Goal: Task Accomplishment & Management: Use online tool/utility

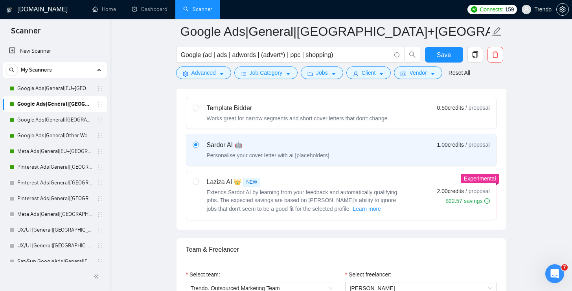
scroll to position [205, 0]
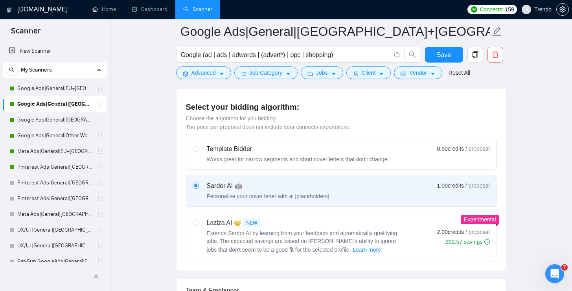
click at [252, 156] on div "Works great for narrow segments and short cover letters that don't change." at bounding box center [298, 159] width 182 height 8
click at [198, 151] on input "radio" at bounding box center [196, 148] width 6 height 6
radio input "true"
radio input "false"
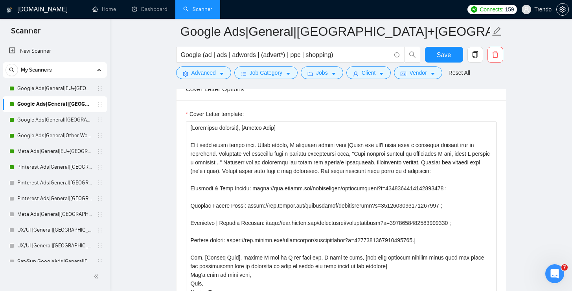
scroll to position [537, 0]
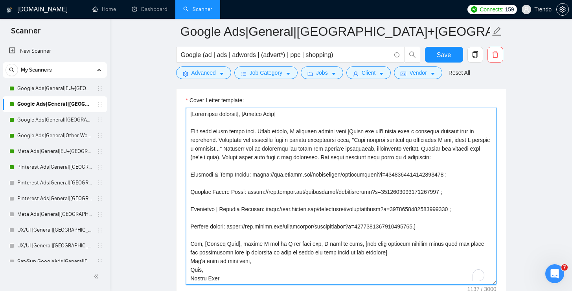
click at [248, 155] on textarea "Cover Letter template:" at bounding box center [341, 196] width 311 height 177
click at [244, 147] on textarea "Cover Letter template:" at bounding box center [341, 196] width 311 height 177
click at [192, 118] on textarea "Cover Letter template:" at bounding box center [341, 196] width 311 height 177
paste textarea "Hi there! :heavy_check_mark:I have good experience in Google Merchant Centre & …"
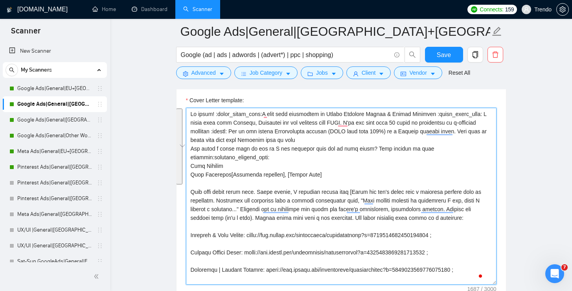
drag, startPoint x: 191, startPoint y: 191, endPoint x: 468, endPoint y: 259, distance: 285.2
click at [468, 259] on textarea "Cover Letter template:" at bounding box center [341, 196] width 311 height 177
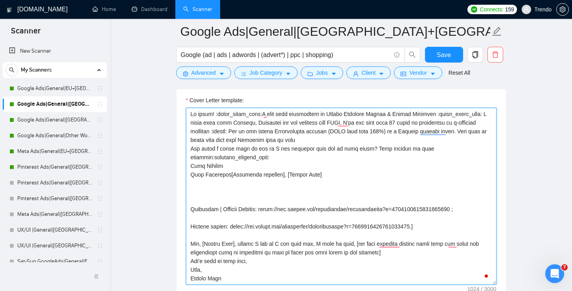
scroll to position [575, 0]
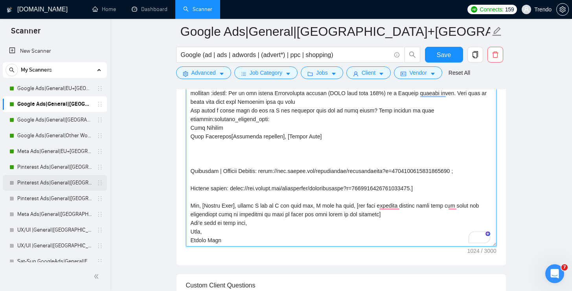
drag, startPoint x: 460, startPoint y: 189, endPoint x: 97, endPoint y: 189, distance: 362.4
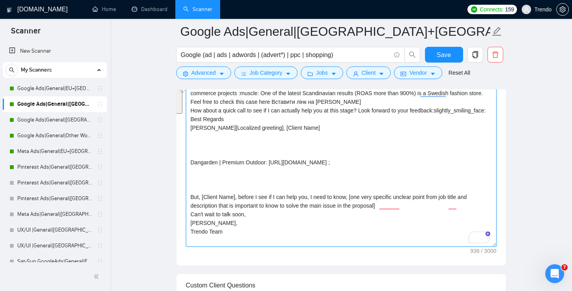
drag, startPoint x: 232, startPoint y: 240, endPoint x: 183, endPoint y: 190, distance: 70.3
click at [183, 190] on div "Cover Letter template: Hi there! :heavy_check_mark:I have good experience in Go…" at bounding box center [340, 156] width 329 height 217
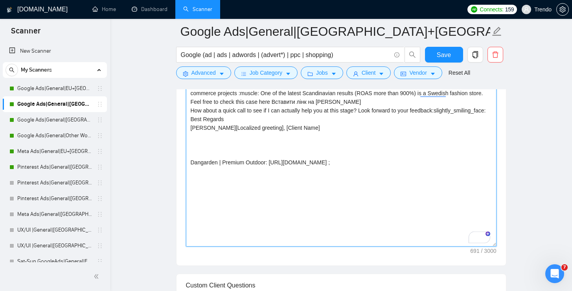
drag, startPoint x: 474, startPoint y: 169, endPoint x: 271, endPoint y: 168, distance: 203.6
click at [271, 168] on textarea "Hi there! :heavy_check_mark:I have good experience in Google Merchant Centre & …" at bounding box center [341, 158] width 311 height 177
drag, startPoint x: 280, startPoint y: 171, endPoint x: 136, endPoint y: 171, distance: 143.5
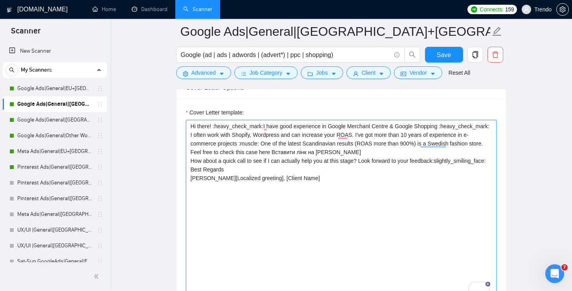
scroll to position [524, 0]
drag, startPoint x: 319, startPoint y: 186, endPoint x: 230, endPoint y: 186, distance: 89.2
click at [230, 186] on textarea "Hi there! :heavy_check_mark:I have good experience in Google Merchant Centre & …" at bounding box center [341, 209] width 311 height 177
drag, startPoint x: 399, startPoint y: 153, endPoint x: 333, endPoint y: 153, distance: 66.4
click at [333, 153] on textarea "Hi there! :heavy_check_mark:I have good experience in Google Merchant Centre & …" at bounding box center [341, 209] width 311 height 177
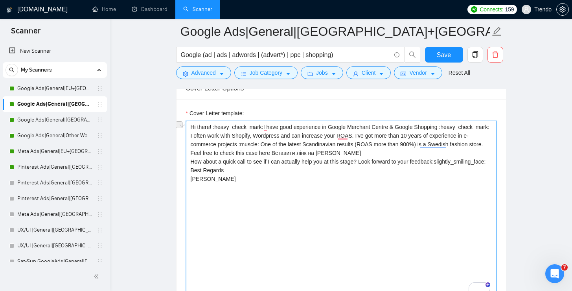
paste textarea "[URL][DOMAIN_NAME]"
click at [268, 126] on textarea "Hi there! :heavy_check_mark:I have good experience in Google Merchant Centre & …" at bounding box center [341, 209] width 311 height 177
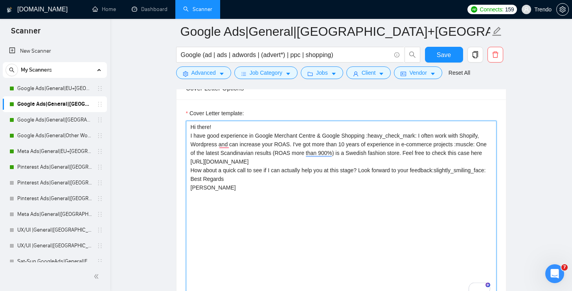
drag, startPoint x: 423, startPoint y: 134, endPoint x: 372, endPoint y: 133, distance: 50.7
click at [372, 133] on textarea "Hi there! I have good experience in Google Merchant Centre & Google Shopping :h…" at bounding box center [341, 209] width 311 height 177
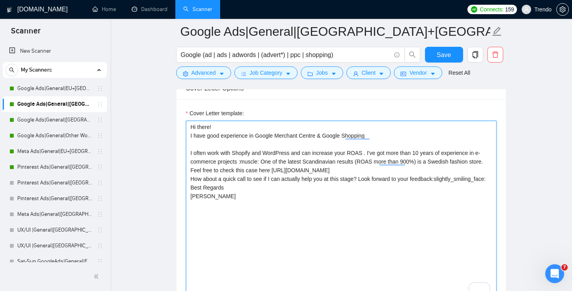
paste textarea ":heavy_check_mark:"
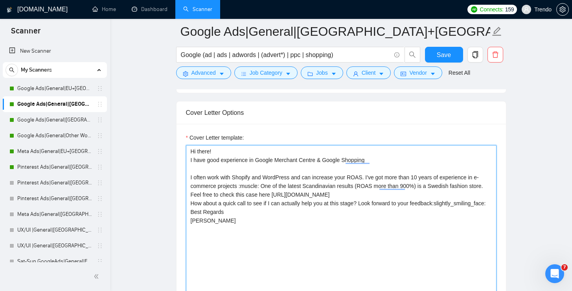
scroll to position [499, 0]
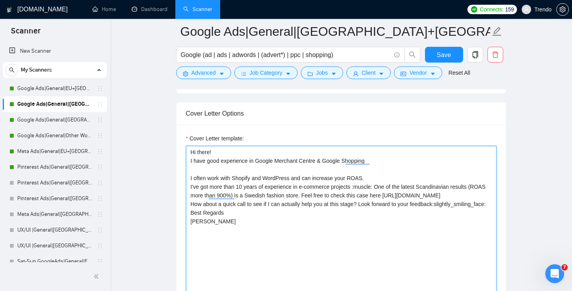
click at [379, 185] on textarea "Hi there! I have good experience in Google Merchant Centre & Google Shopping I …" at bounding box center [341, 234] width 311 height 177
click at [439, 187] on textarea "Hi there! I have good experience in Google Merchant Centre & Google Shopping I …" at bounding box center [341, 234] width 311 height 177
click at [402, 204] on textarea "Hi there! I have good experience in Google Merchant Centre & Google Shopping I …" at bounding box center [341, 234] width 311 height 177
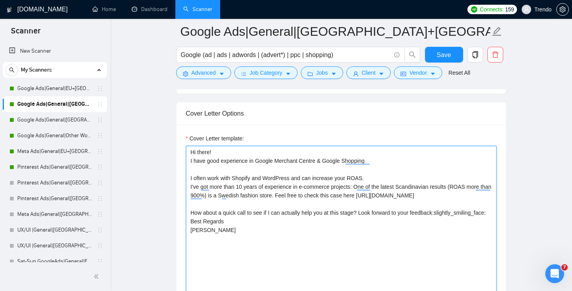
click at [364, 222] on textarea "Hi there! I have good experience in Google Merchant Centre & Google Shopping I …" at bounding box center [341, 234] width 311 height 177
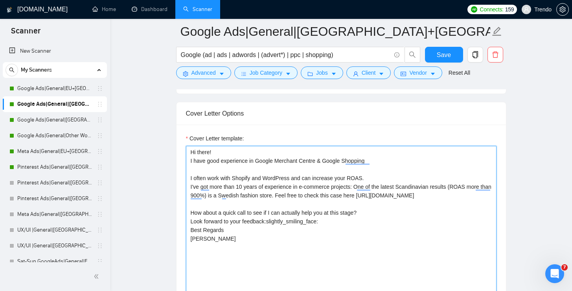
click at [358, 228] on textarea "Hi there! I have good experience in Google Merchant Centre & Google Shopping I …" at bounding box center [341, 234] width 311 height 177
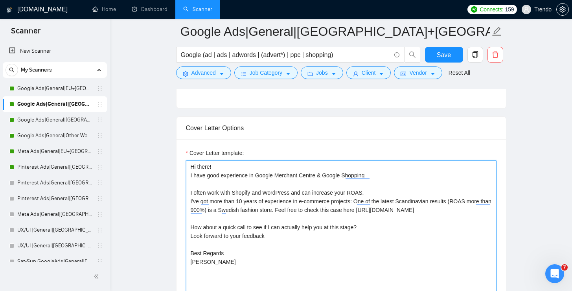
scroll to position [483, 0]
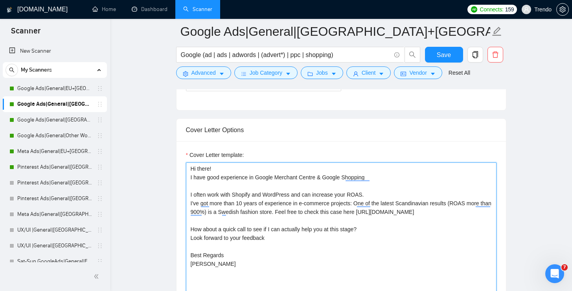
click at [421, 176] on textarea "Hi there! I have good experience in Google Merchant Centre & Google Shopping I …" at bounding box center [341, 250] width 311 height 177
click at [386, 193] on textarea "Hi there! I have good experience in Google Merchant Centre & Google Shopping. I…" at bounding box center [341, 250] width 311 height 177
paste textarea ":muscle:"
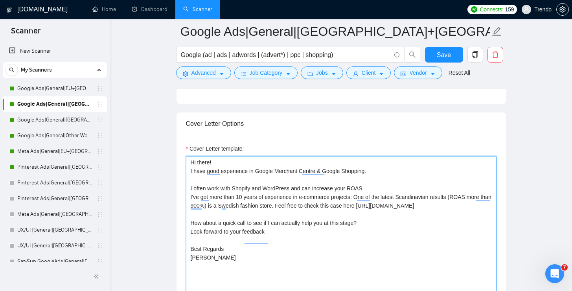
scroll to position [479, 0]
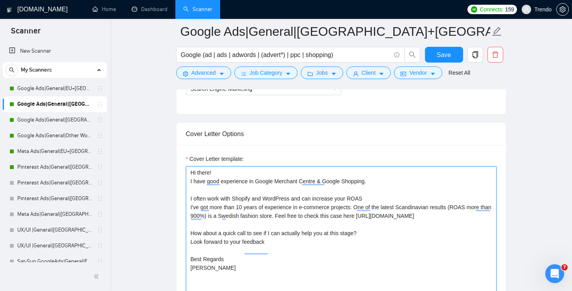
paste textarea "💪"
click at [366, 199] on textarea "Hi there! I have good experience in Google Merchant Centre & Google Shopping. I…" at bounding box center [341, 254] width 311 height 177
click at [241, 173] on textarea "Hi there! I have good experience in Google Merchant Centre & Google Shopping. I…" at bounding box center [341, 254] width 311 height 177
paste textarea "👋"
click at [254, 173] on textarea "Hi there! 👋 I have good experience in Google Merchant Centre & Google Shopping.…" at bounding box center [341, 254] width 311 height 177
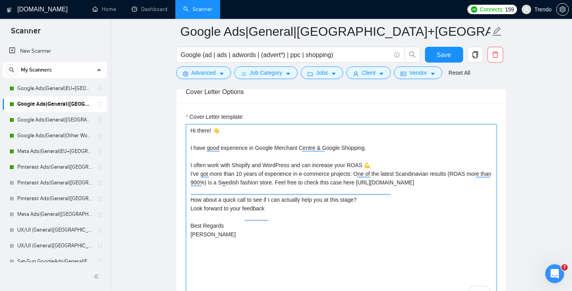
scroll to position [522, 0]
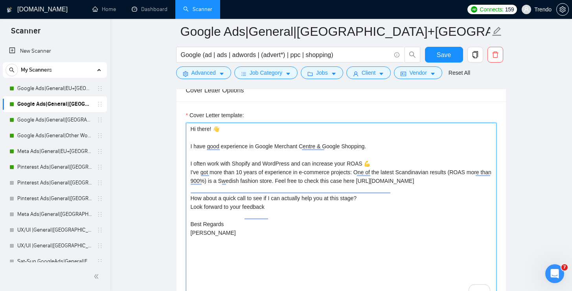
click at [311, 215] on textarea "Hi there! 👋 I have good experience in Google Merchant Centre & Google Shopping.…" at bounding box center [341, 211] width 311 height 177
click at [366, 206] on textarea "Hi there! 👋 I have good experience in Google Merchant Centre & Google Shopping.…" at bounding box center [341, 211] width 311 height 177
paste textarea "😉"
click at [413, 213] on textarea "Hi there! 👋 I have good experience in Google Merchant Centre & Google Shopping.…" at bounding box center [341, 211] width 311 height 177
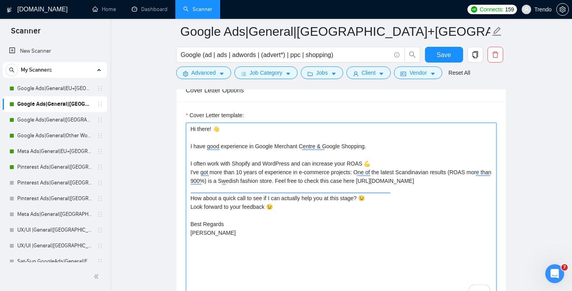
click at [395, 210] on textarea "Hi there! 👋 I have good experience in Google Merchant Centre & Google Shopping.…" at bounding box center [341, 211] width 311 height 177
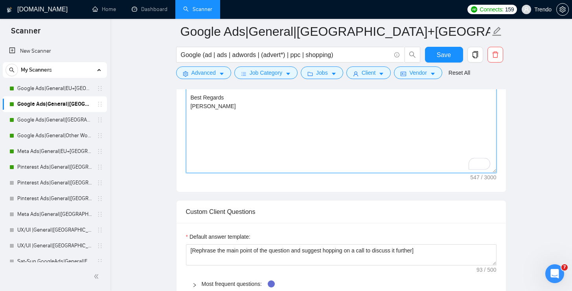
scroll to position [662, 0]
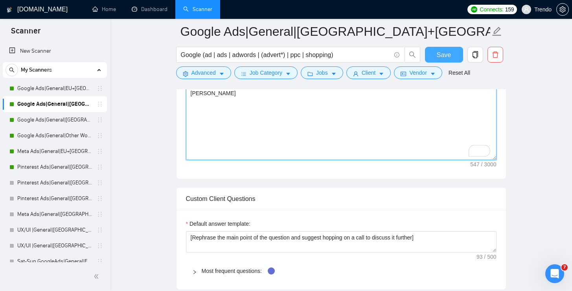
type textarea "Hi there! 👋 I have good experience in Google Merchant Centre & Google Shopping.…"
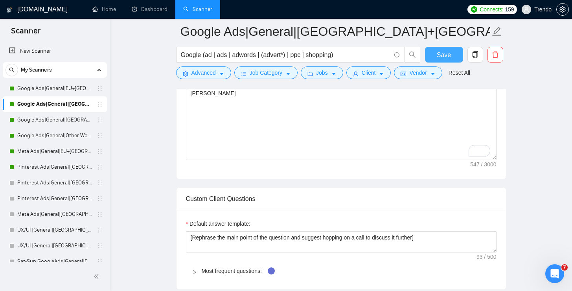
click at [444, 53] on span "Save" at bounding box center [444, 55] width 14 height 10
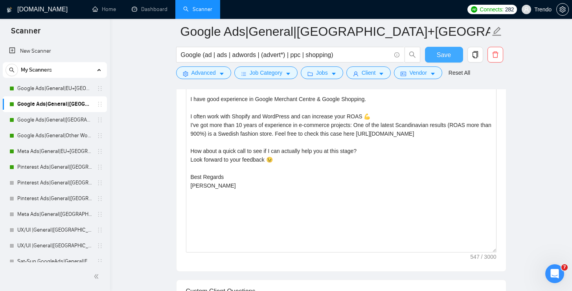
scroll to position [562, 0]
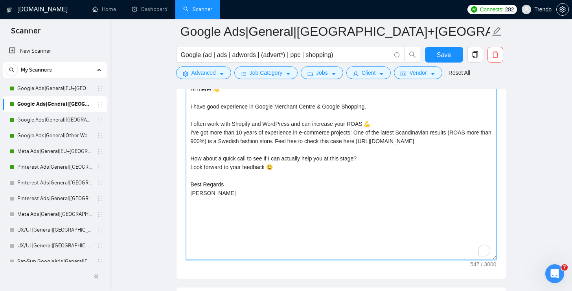
drag, startPoint x: 262, startPoint y: 206, endPoint x: 143, endPoint y: 81, distance: 172.4
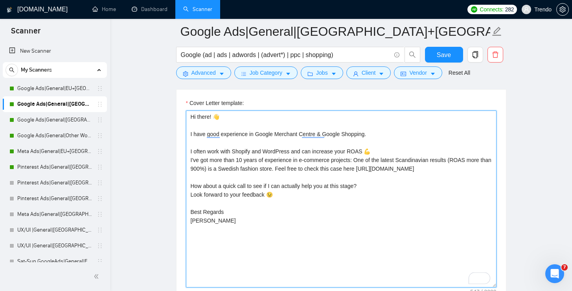
scroll to position [528, 0]
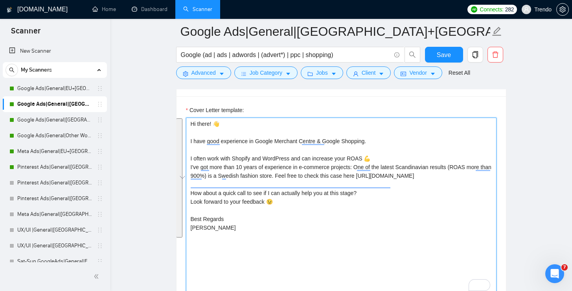
click at [408, 130] on textarea "Hi there! 👋 I have good experience in Google Merchant Centre & Google Shopping.…" at bounding box center [341, 206] width 311 height 177
click at [342, 179] on textarea "Hi there! 👋 I have good experience in Google Merchant Centre & Google Shopping.…" at bounding box center [341, 206] width 311 height 177
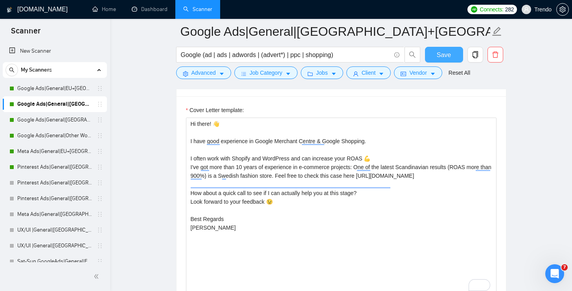
click at [449, 53] on span "Save" at bounding box center [444, 55] width 14 height 10
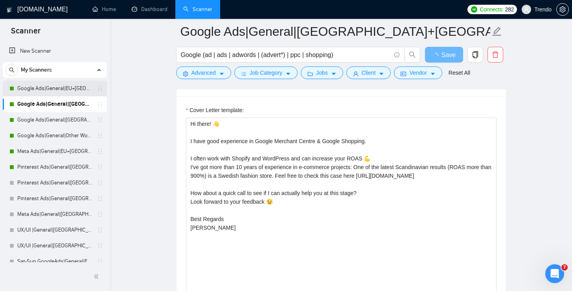
click at [46, 90] on link "Google Ads|General|EU+[GEOGRAPHIC_DATA]|" at bounding box center [54, 89] width 75 height 16
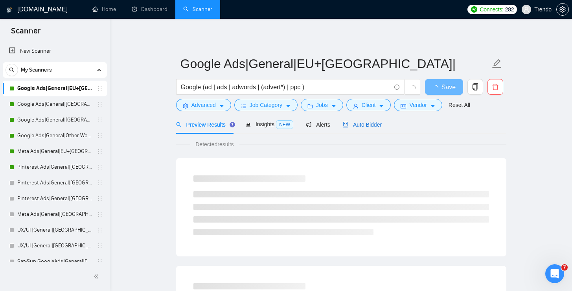
click at [353, 120] on div "Auto Bidder" at bounding box center [362, 124] width 39 height 9
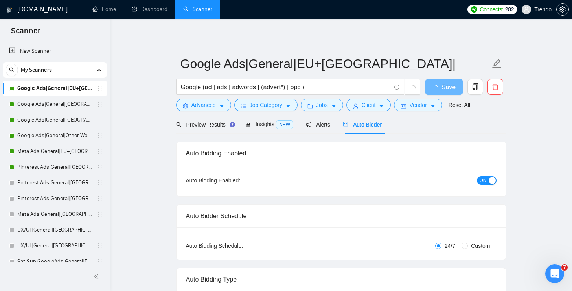
radio input "false"
radio input "true"
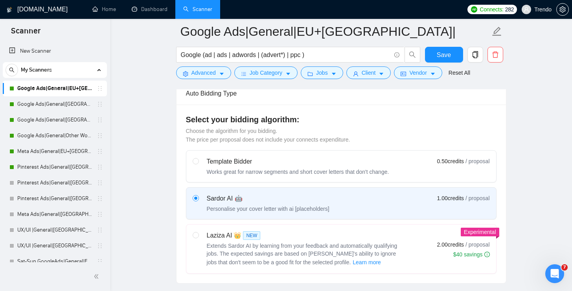
click at [317, 158] on div "Template Bidder" at bounding box center [298, 161] width 182 height 9
click at [198, 158] on input "radio" at bounding box center [196, 161] width 6 height 6
radio input "true"
radio input "false"
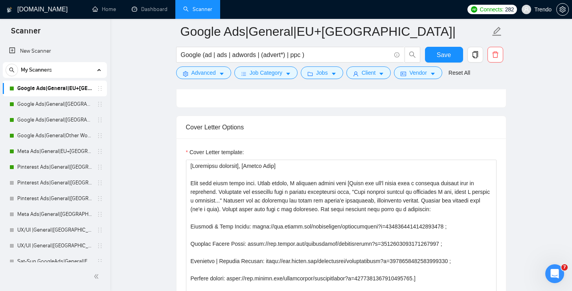
scroll to position [593, 0]
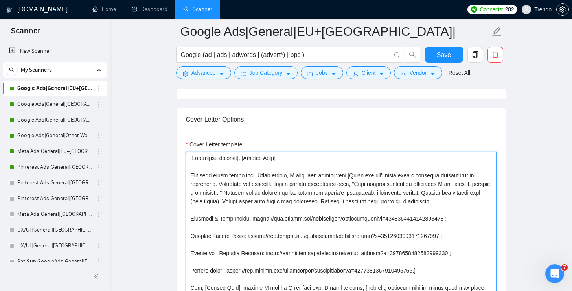
click at [306, 188] on textarea "Cover Letter template:" at bounding box center [341, 240] width 311 height 177
paste textarea "Hi there! 👋 I have good experience in Google Merchant Centre & Google Shopping.…"
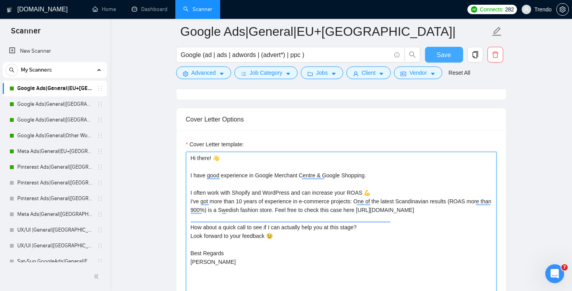
type textarea "Hi there! 👋 I have good experience in Google Merchant Centre & Google Shopping.…"
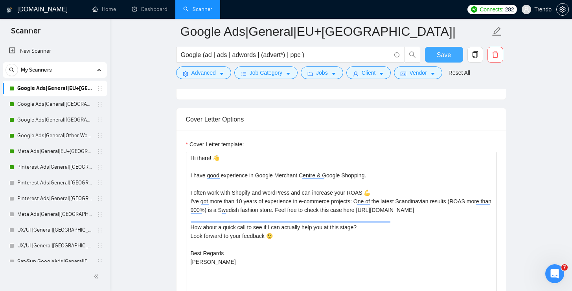
click at [437, 55] on span "Save" at bounding box center [444, 55] width 14 height 10
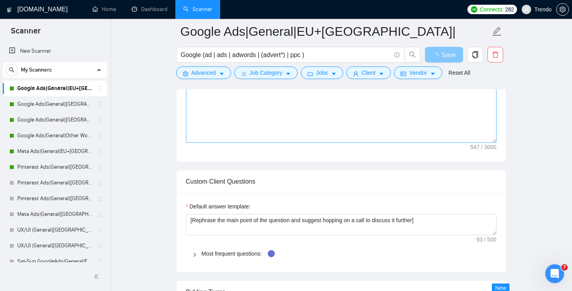
scroll to position [786, 0]
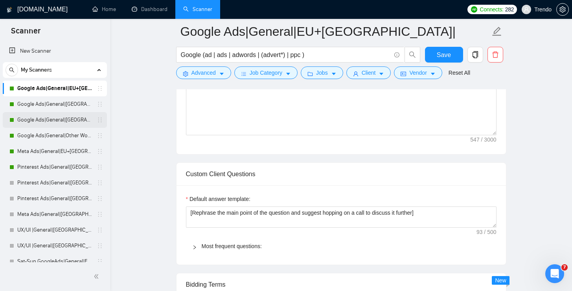
click at [74, 124] on link "Google Ads|General|[GEOGRAPHIC_DATA]|" at bounding box center [54, 120] width 75 height 16
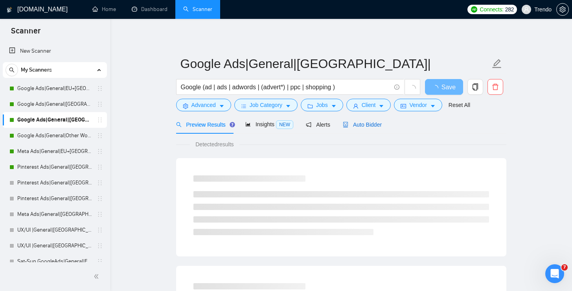
click at [379, 128] on div "Auto Bidder" at bounding box center [362, 124] width 39 height 9
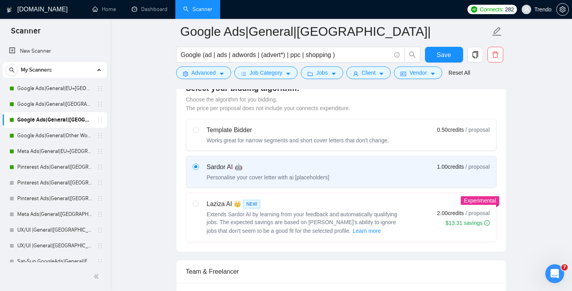
scroll to position [314, 0]
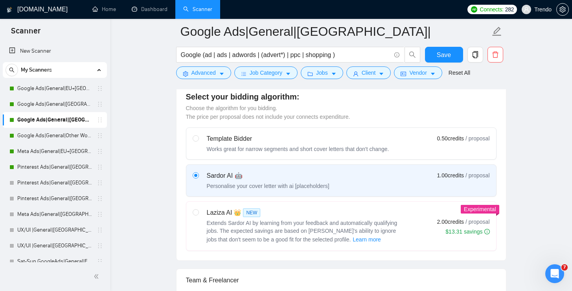
click at [345, 154] on label "Template Bidder Works great for narrow segments and short cover letters that do…" at bounding box center [341, 143] width 310 height 31
click at [198, 141] on input "radio" at bounding box center [196, 138] width 6 height 6
radio input "true"
radio input "false"
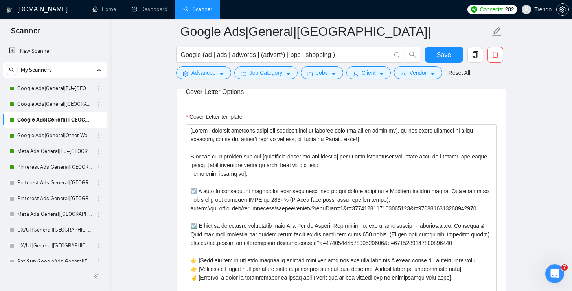
scroll to position [631, 0]
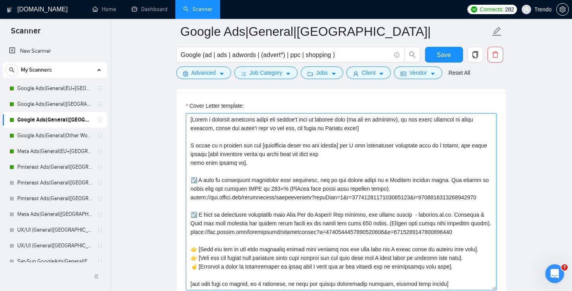
click at [339, 182] on textarea "Cover Letter template:" at bounding box center [341, 201] width 311 height 177
paste textarea "Hi there! 👋 I have good experience in Google Merchant Centre & Google Shopping.…"
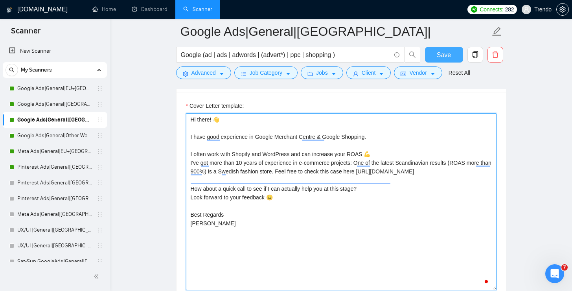
type textarea "Hi there! 👋 I have good experience in Google Merchant Centre & Google Shopping.…"
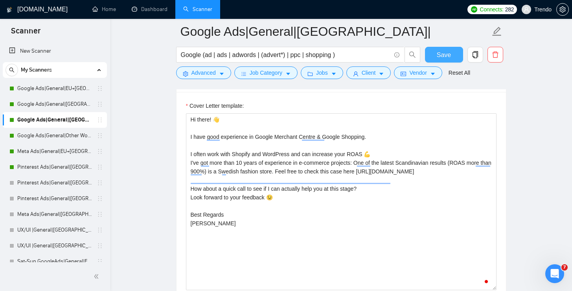
click at [435, 53] on button "Save" at bounding box center [444, 55] width 38 height 16
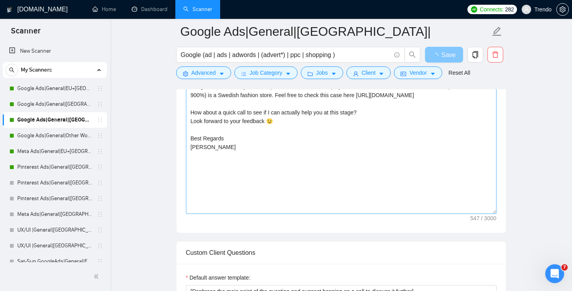
scroll to position [712, 0]
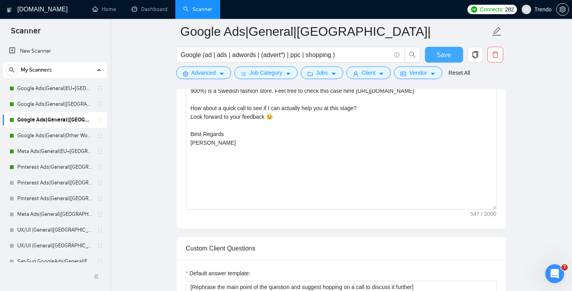
click at [440, 56] on span "Save" at bounding box center [444, 55] width 14 height 10
click at [77, 136] on link "Google Ads|General|Other World|" at bounding box center [54, 136] width 75 height 16
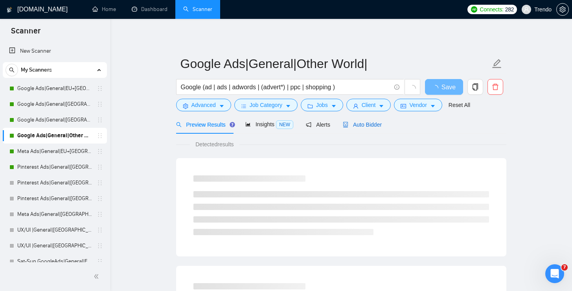
click at [365, 123] on span "Auto Bidder" at bounding box center [362, 124] width 39 height 6
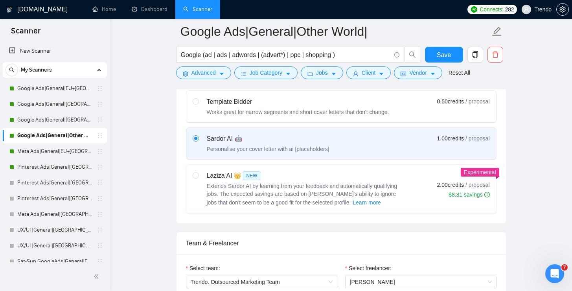
scroll to position [322, 0]
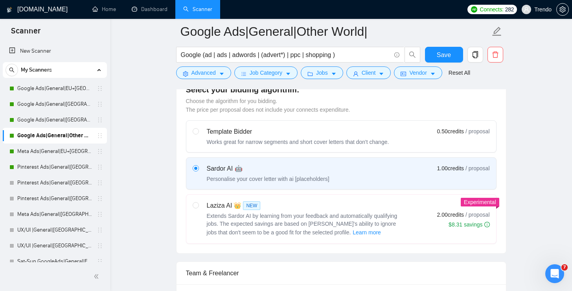
click at [308, 146] on label "Template Bidder Works great for narrow segments and short cover letters that do…" at bounding box center [341, 136] width 310 height 31
click at [198, 134] on input "radio" at bounding box center [196, 131] width 6 height 6
radio input "true"
radio input "false"
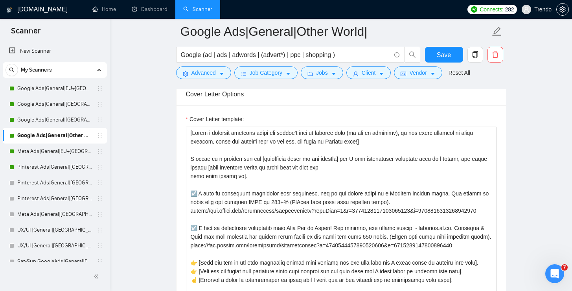
scroll to position [632, 0]
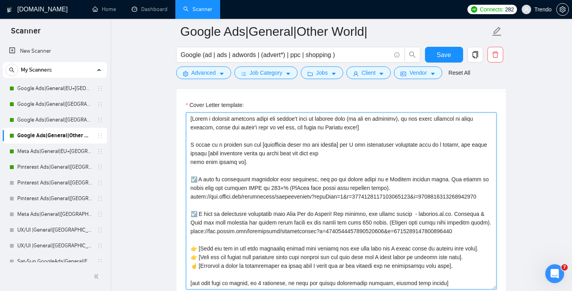
click at [308, 146] on textarea "Cover Letter template:" at bounding box center [341, 200] width 311 height 177
paste textarea "Hi there! 👋 I have good experience in Google Merchant Centre & Google Shopping.…"
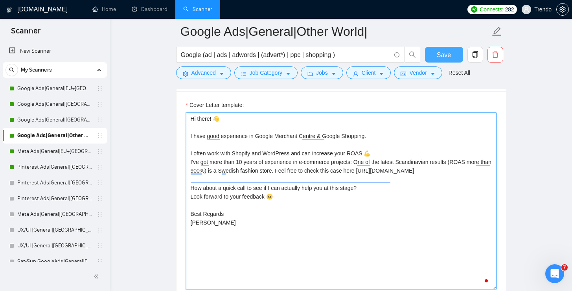
type textarea "Hi there! 👋 I have good experience in Google Merchant Centre & Google Shopping.…"
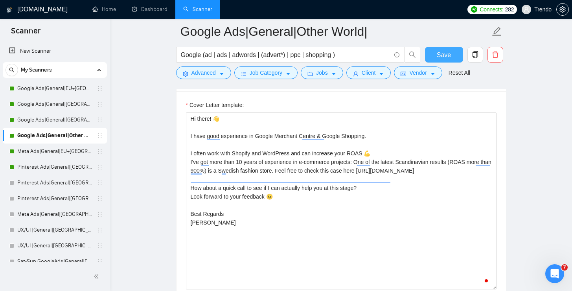
click at [440, 55] on span "Save" at bounding box center [444, 55] width 14 height 10
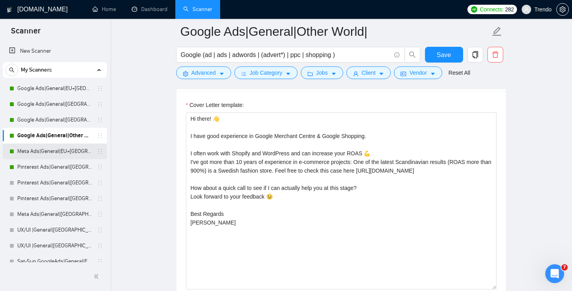
click at [72, 157] on link "Meta Ads|General|EU+[GEOGRAPHIC_DATA]|" at bounding box center [54, 151] width 75 height 16
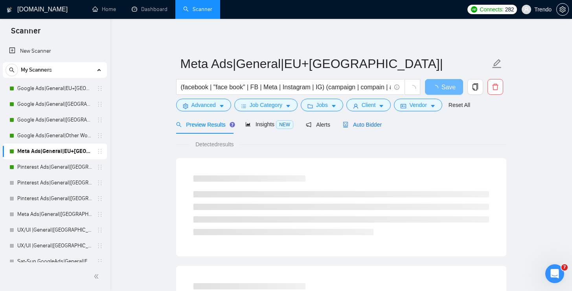
click at [370, 121] on span "Auto Bidder" at bounding box center [362, 124] width 39 height 6
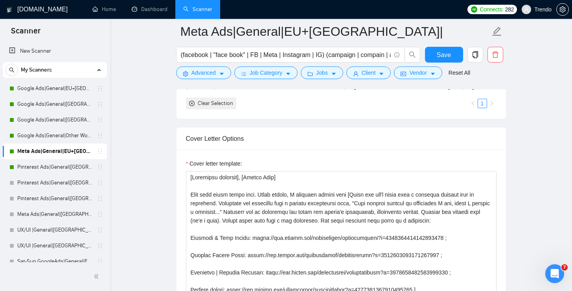
scroll to position [9, 0]
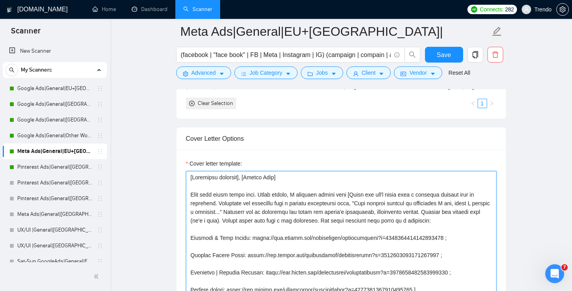
click at [329, 206] on textarea "Cover letter template:" at bounding box center [341, 259] width 311 height 177
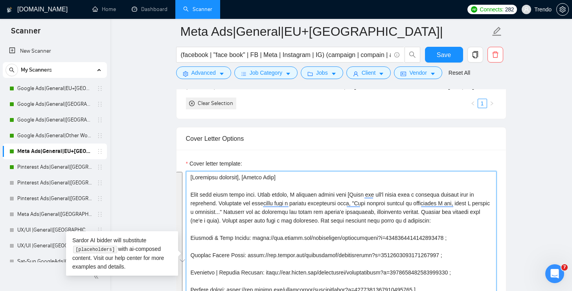
paste textarea "Hi there! 👋 I have good experience in Google Merchant Centre & Google Shopping.…"
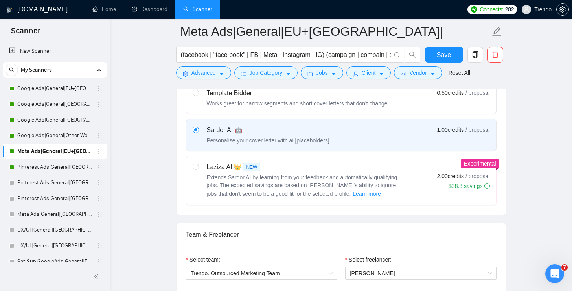
scroll to position [353, 0]
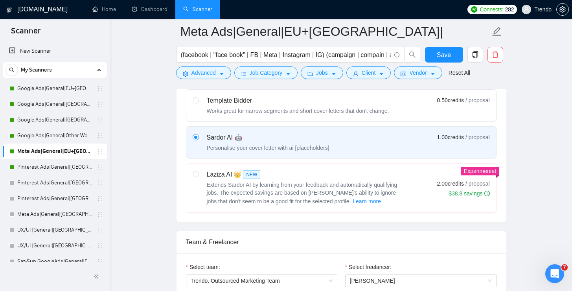
type textarea "Hi there! 👋 I have good experience in Google Merchant Centre & Google Shopping.…"
click at [325, 108] on div "Works great for narrow segments and short cover letters that don't change." at bounding box center [298, 111] width 182 height 8
click at [198, 103] on input "radio" at bounding box center [196, 100] width 6 height 6
radio input "true"
radio input "false"
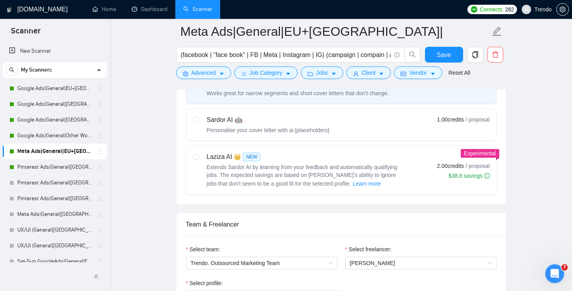
scroll to position [489, 0]
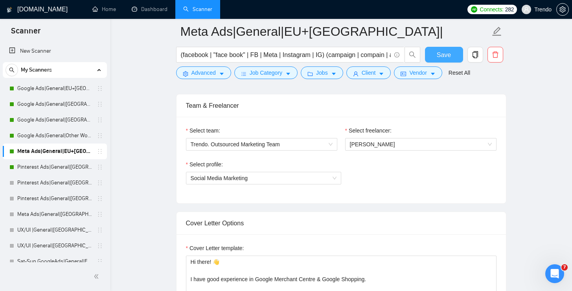
click at [442, 61] on button "Save" at bounding box center [444, 55] width 38 height 16
click at [64, 169] on link "Pinterest Ads|General|[GEOGRAPHIC_DATA]+[GEOGRAPHIC_DATA]|" at bounding box center [54, 167] width 75 height 16
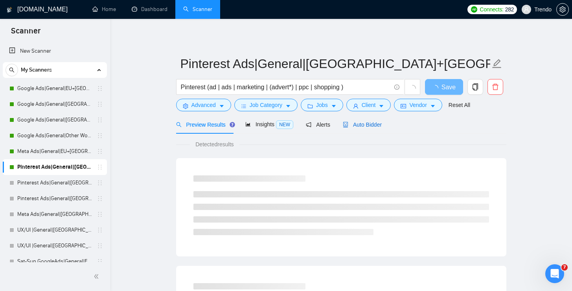
click at [356, 125] on span "Auto Bidder" at bounding box center [362, 124] width 39 height 6
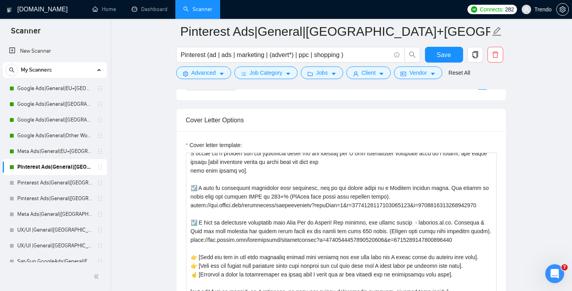
scroll to position [36, 0]
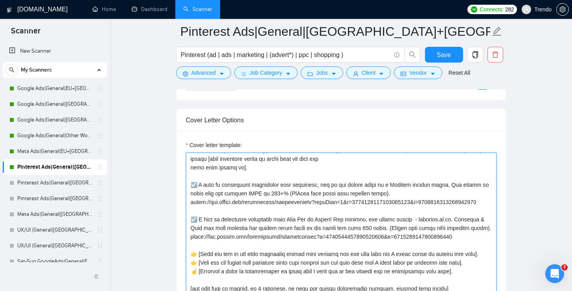
click at [346, 188] on textarea "Cover letter template:" at bounding box center [341, 241] width 311 height 177
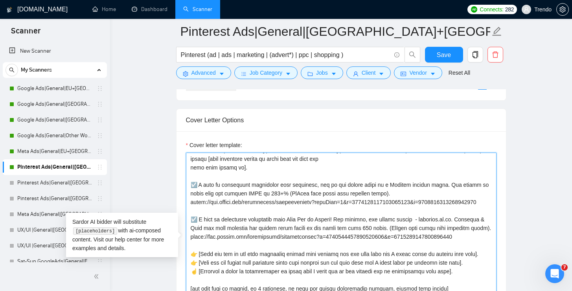
paste textarea "Hi there! 👋 I have good experience in Google Merchant Centre & Google Shopping.…"
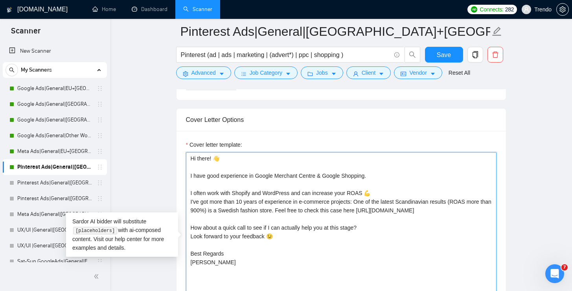
scroll to position [0, 0]
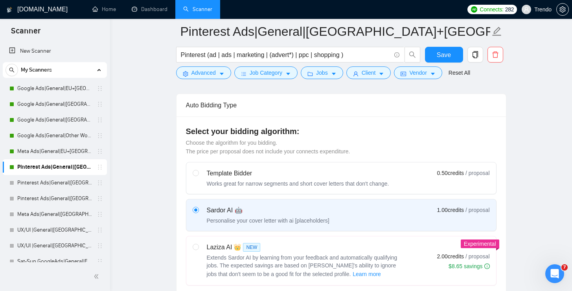
type textarea "Hi there! 👋 I have good experience in Google Merchant Centre & Google Shopping.…"
click at [339, 171] on div "Template Bidder" at bounding box center [298, 173] width 182 height 9
click at [198, 171] on input "radio" at bounding box center [196, 173] width 6 height 6
radio input "true"
radio input "false"
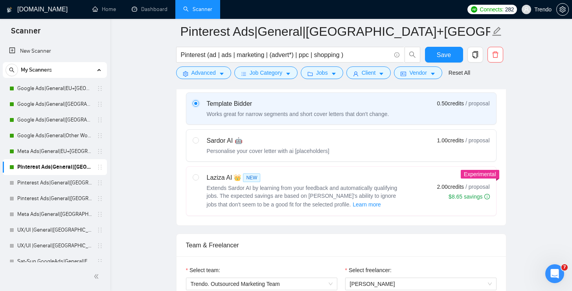
scroll to position [372, 0]
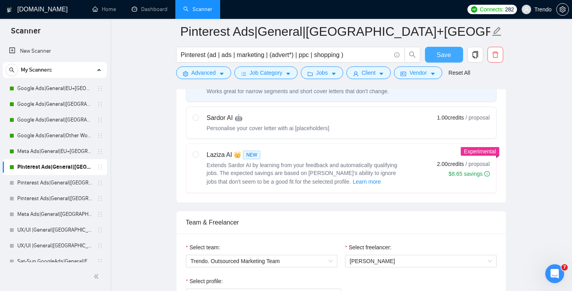
click at [440, 61] on button "Save" at bounding box center [444, 55] width 38 height 16
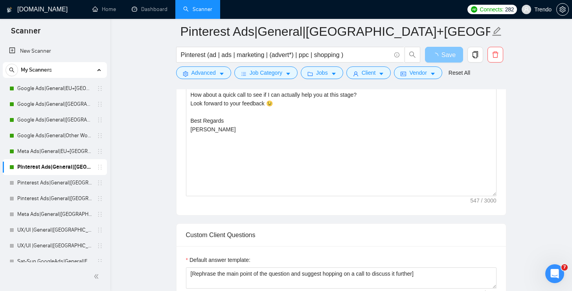
scroll to position [727, 0]
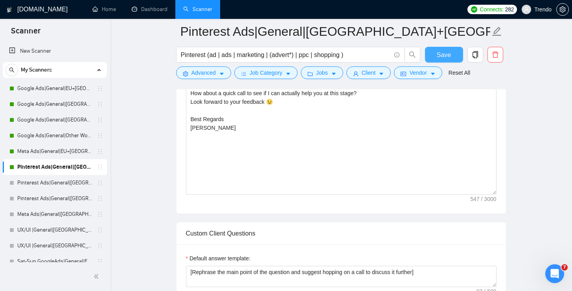
click at [434, 52] on button "Save" at bounding box center [444, 55] width 38 height 16
